Goal: Transaction & Acquisition: Subscribe to service/newsletter

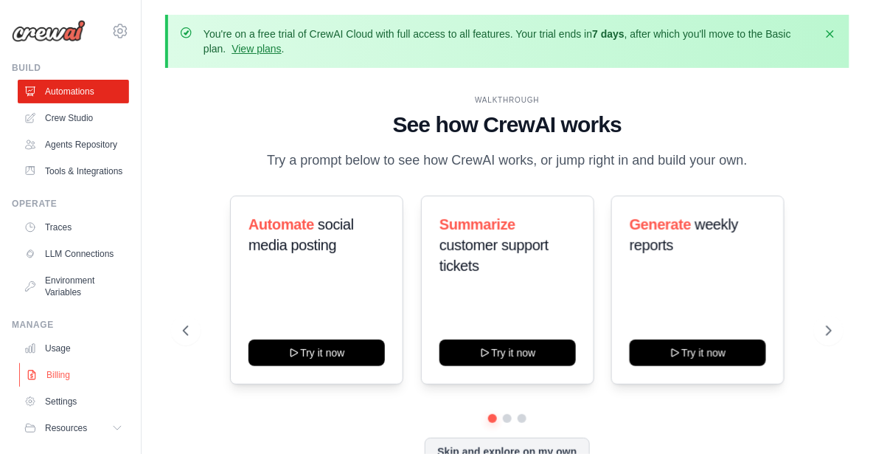
click at [60, 386] on link "Billing" at bounding box center [74, 375] width 111 height 24
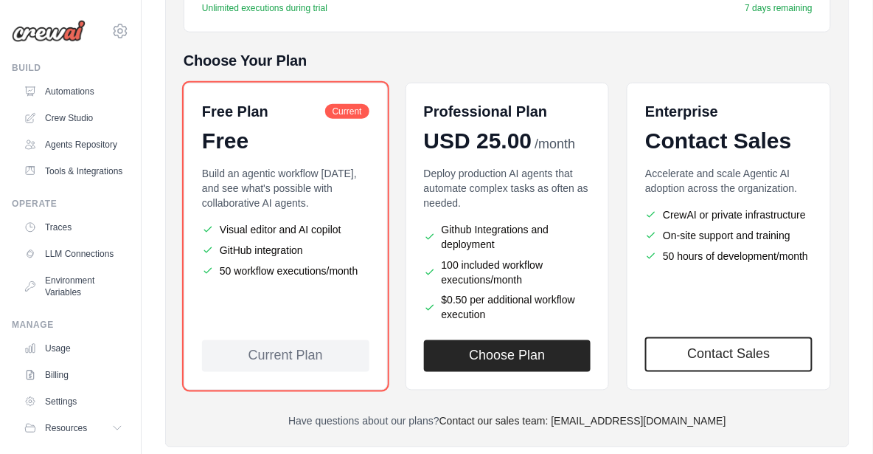
scroll to position [379, 0]
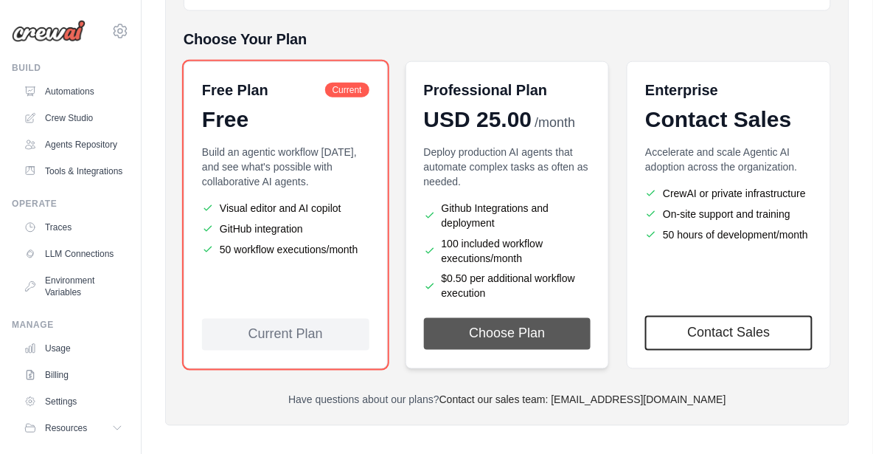
click at [466, 340] on button "Choose Plan" at bounding box center [507, 334] width 167 height 32
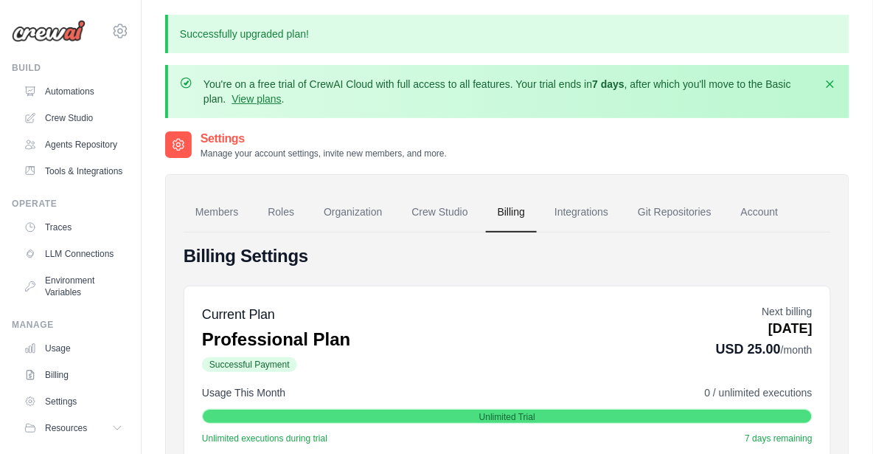
scroll to position [72, 0]
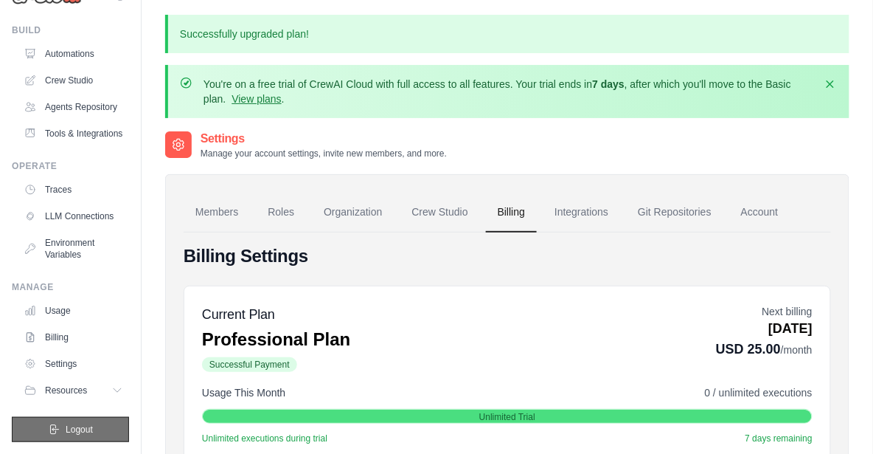
click at [76, 428] on span "Logout" at bounding box center [79, 429] width 27 height 12
